Goal: Task Accomplishment & Management: Use online tool/utility

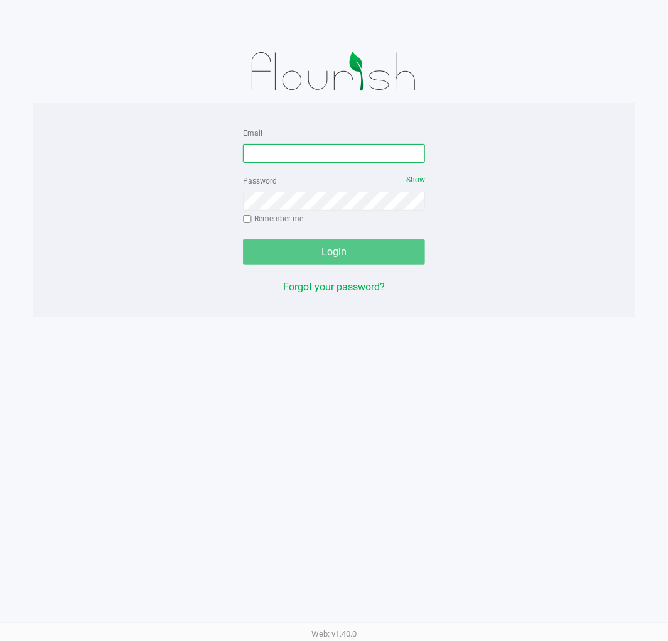
click at [264, 153] on input "Email" at bounding box center [334, 153] width 182 height 19
type input "[EMAIL_ADDRESS][DOMAIN_NAME]"
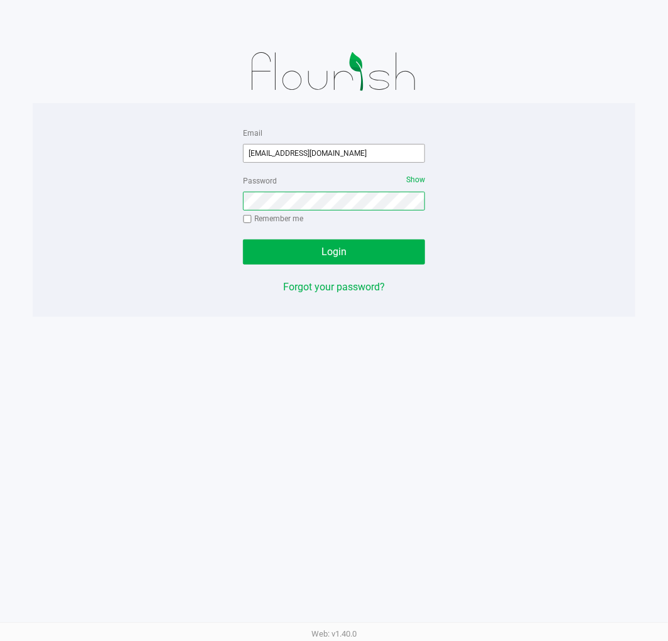
click at [243, 239] on button "Login" at bounding box center [334, 251] width 182 height 25
